Goal: Task Accomplishment & Management: Complete application form

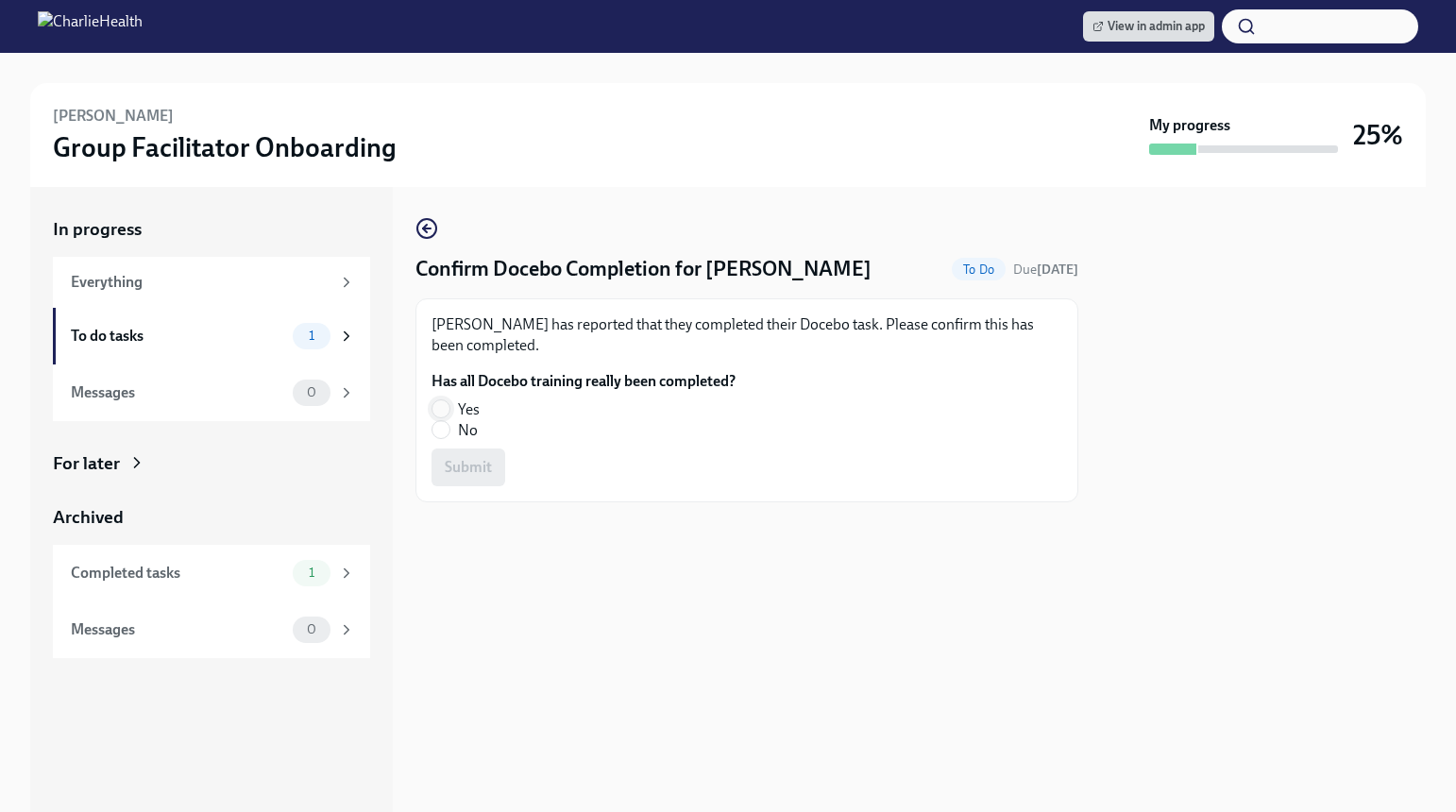
click at [444, 406] on input "Yes" at bounding box center [442, 409] width 17 height 17
radio input "true"
click at [483, 486] on div "[PERSON_NAME] has reported that they completed their Docebo task. Please confir…" at bounding box center [747, 400] width 663 height 204
click at [483, 484] on button "Submit" at bounding box center [468, 466] width 74 height 37
click at [455, 417] on label "Yes" at bounding box center [577, 410] width 289 height 21
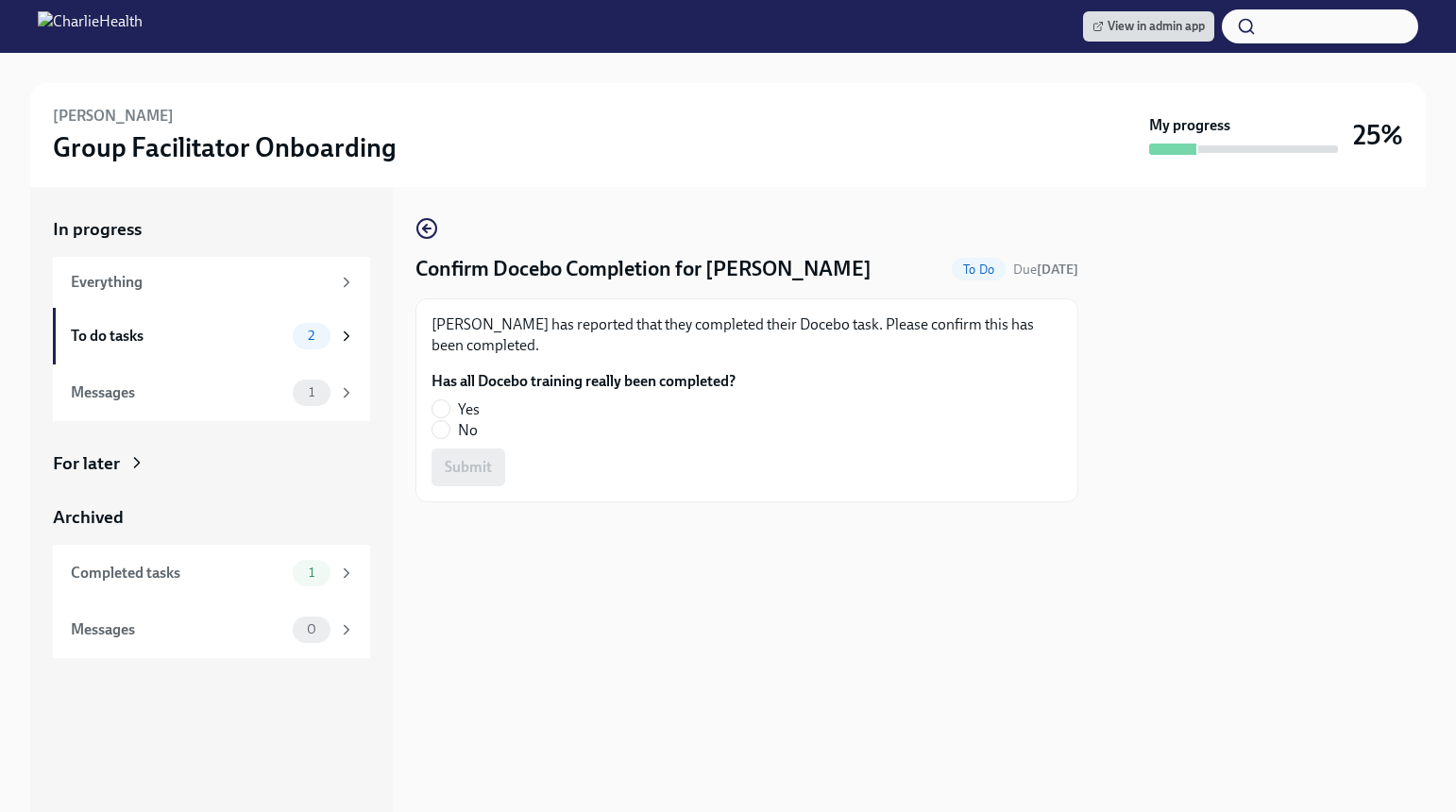
click at [449, 417] on input "Yes" at bounding box center [442, 409] width 17 height 17
radio input "true"
click at [467, 460] on span "Submit" at bounding box center [467, 467] width 47 height 19
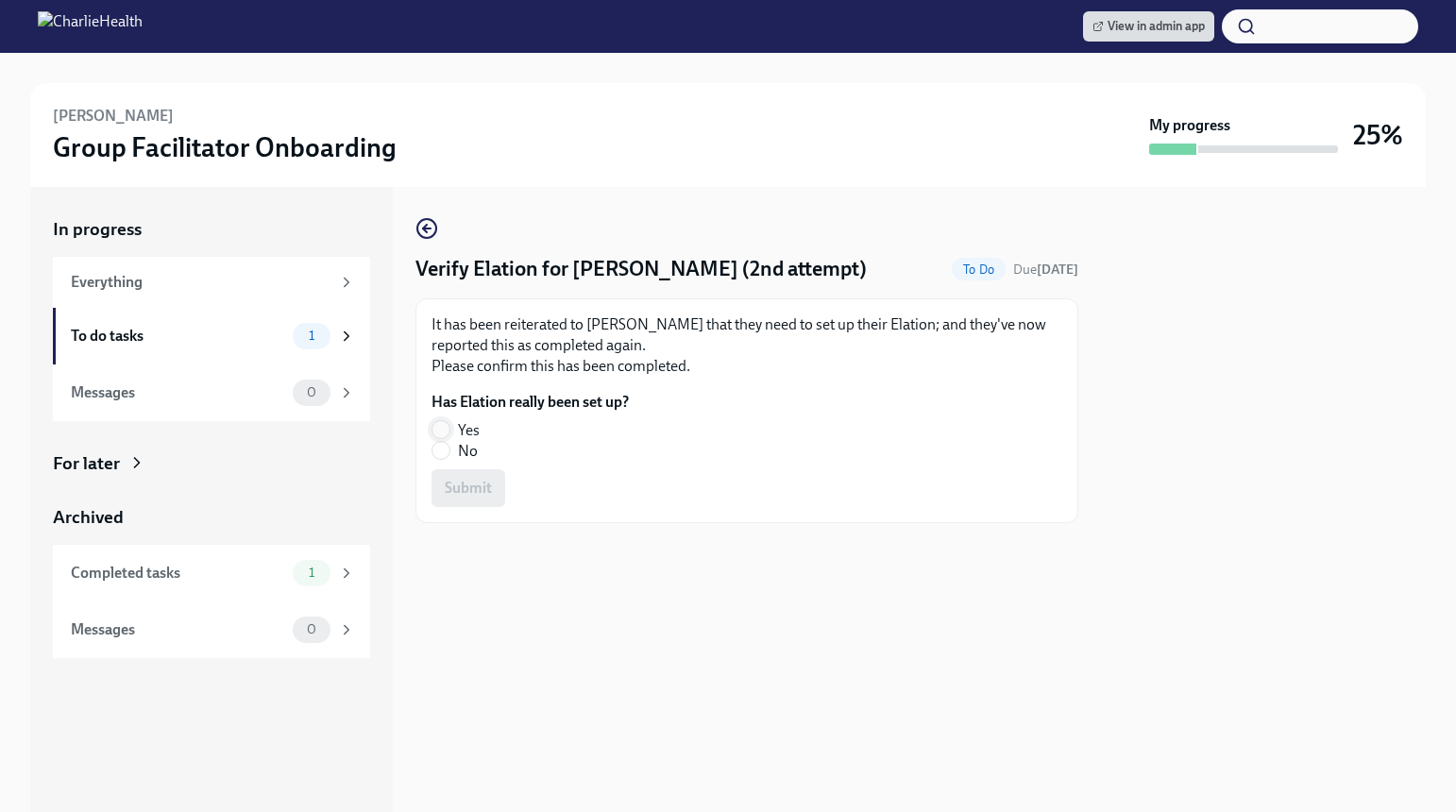
click at [437, 426] on input "Yes" at bounding box center [442, 430] width 17 height 17
radio input "true"
click at [472, 504] on button "Submit" at bounding box center [468, 487] width 74 height 37
